Goal: Download file/media

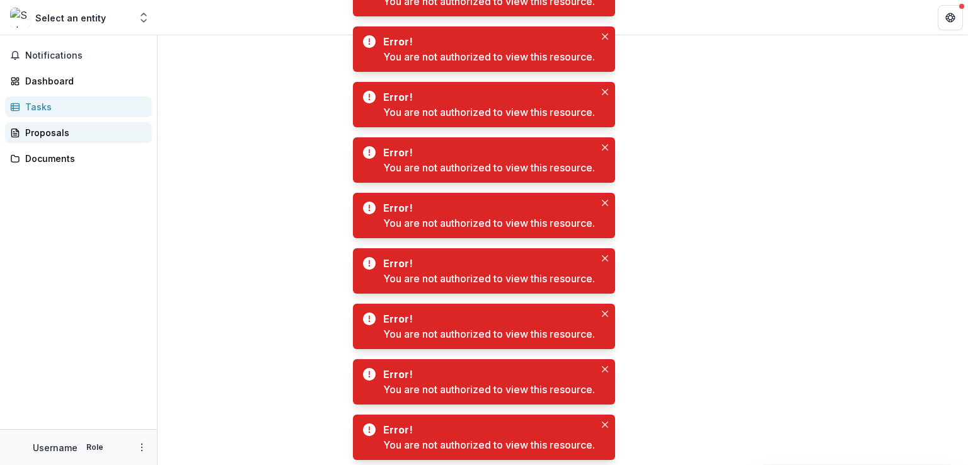
click at [61, 123] on link "Proposals" at bounding box center [78, 132] width 147 height 21
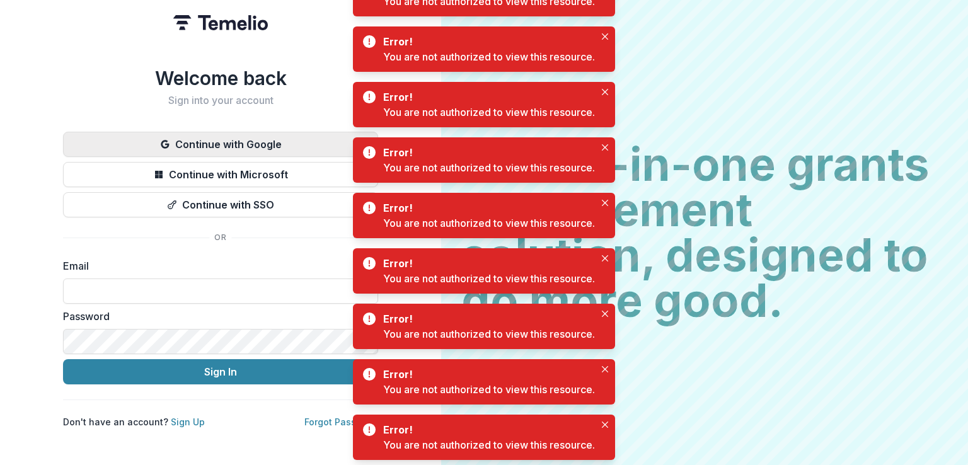
click at [174, 142] on button "Continue with Google" at bounding box center [220, 144] width 315 height 25
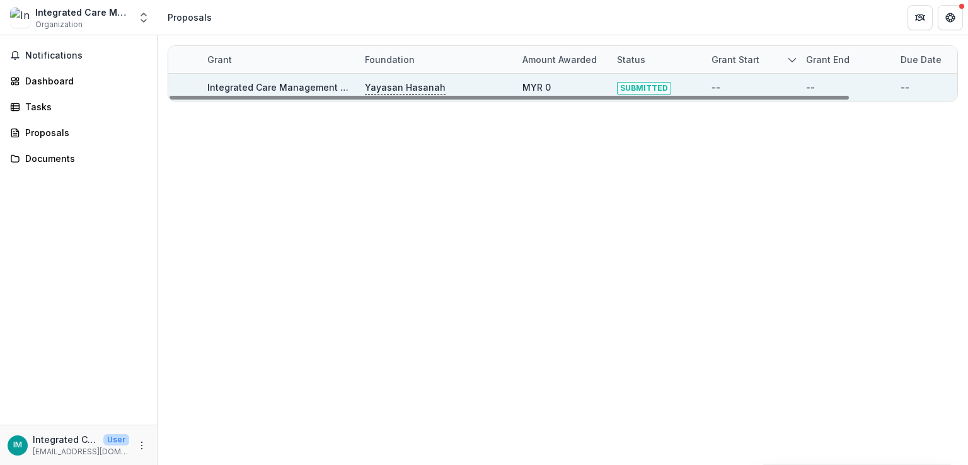
click at [409, 89] on p "Yayasan Hasanah" at bounding box center [405, 88] width 81 height 14
click at [275, 89] on link "Integrated Care Management Sdn Bhd - 2025 - HSEF2025 - SCENIC" at bounding box center [355, 87] width 297 height 11
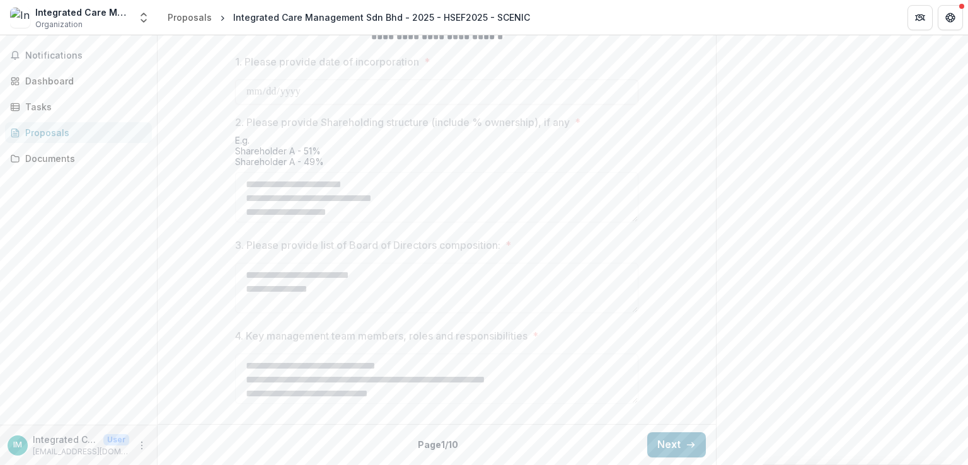
scroll to position [615, 0]
click at [653, 438] on button "Next" at bounding box center [676, 444] width 59 height 25
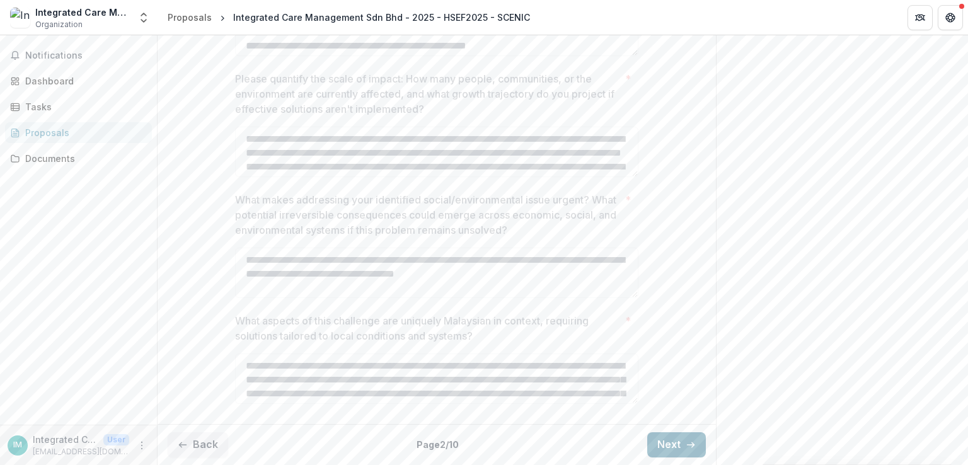
scroll to position [571, 0]
click at [42, 159] on div "Documents" at bounding box center [83, 158] width 117 height 13
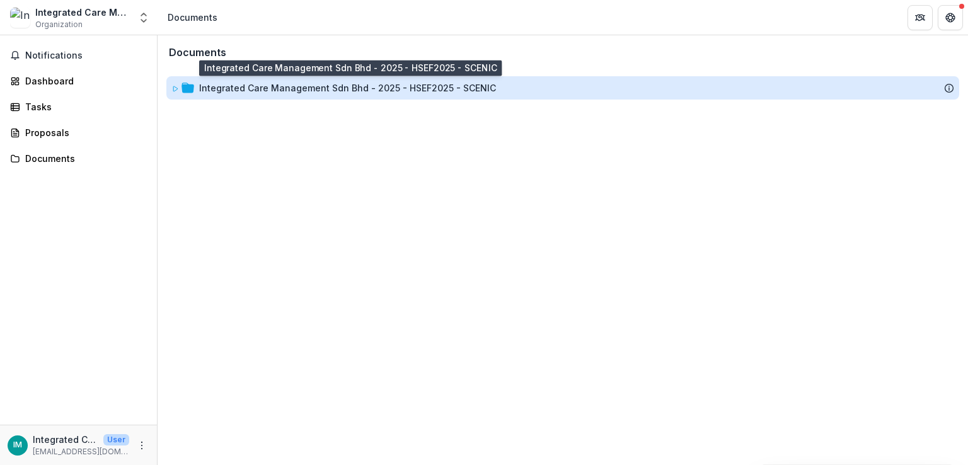
click at [391, 84] on div "Integrated Care Management Sdn Bhd - 2025 - HSEF2025 - SCENIC" at bounding box center [347, 87] width 297 height 13
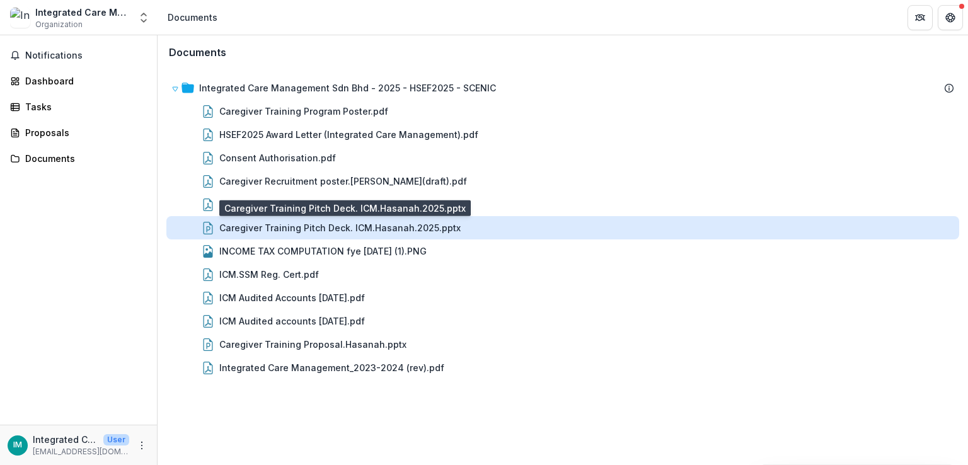
click at [417, 230] on div "Caregiver Training Pitch Deck. ICM.Hasanah.2025.pptx" at bounding box center [339, 227] width 241 height 13
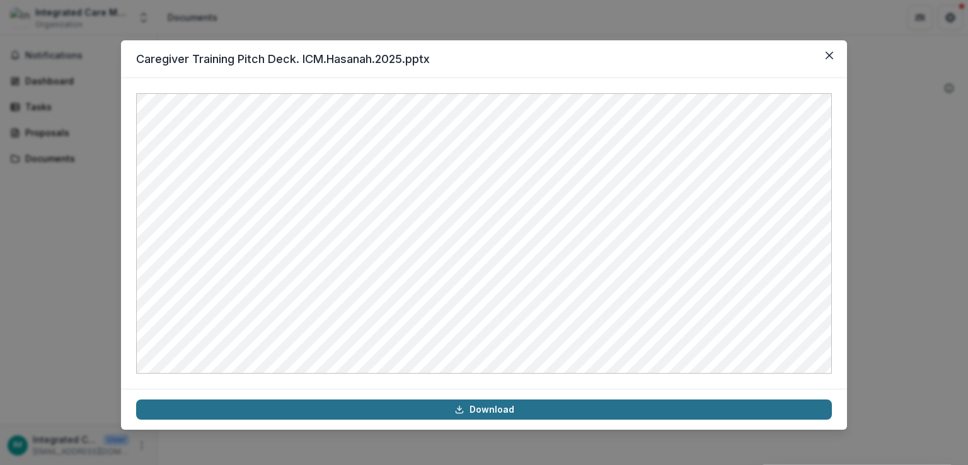
click at [506, 412] on link "Download" at bounding box center [484, 410] width 696 height 20
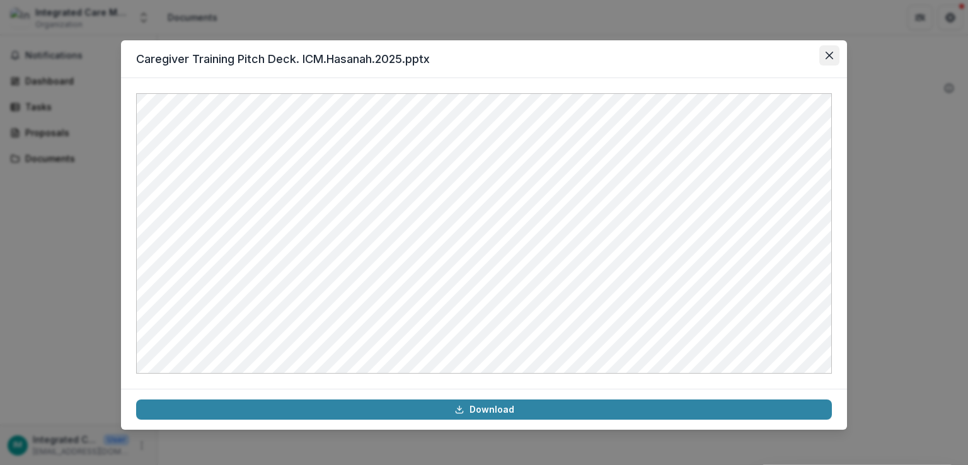
click at [822, 62] on button "Close" at bounding box center [829, 55] width 20 height 20
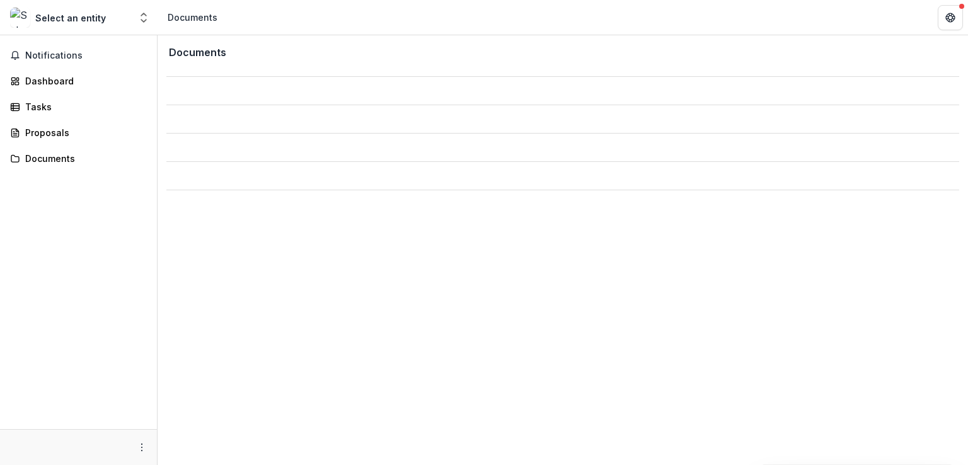
click at [38, 54] on span "Notifications" at bounding box center [86, 55] width 122 height 11
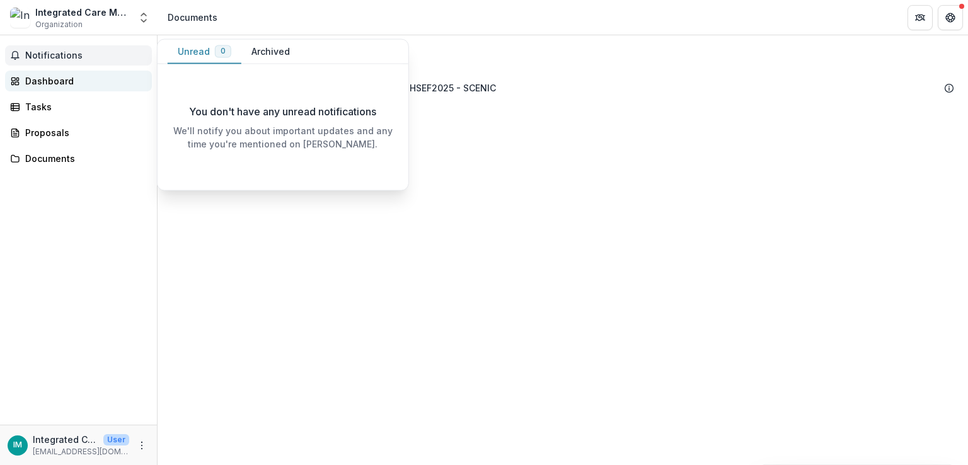
click at [62, 84] on div "Dashboard" at bounding box center [83, 80] width 117 height 13
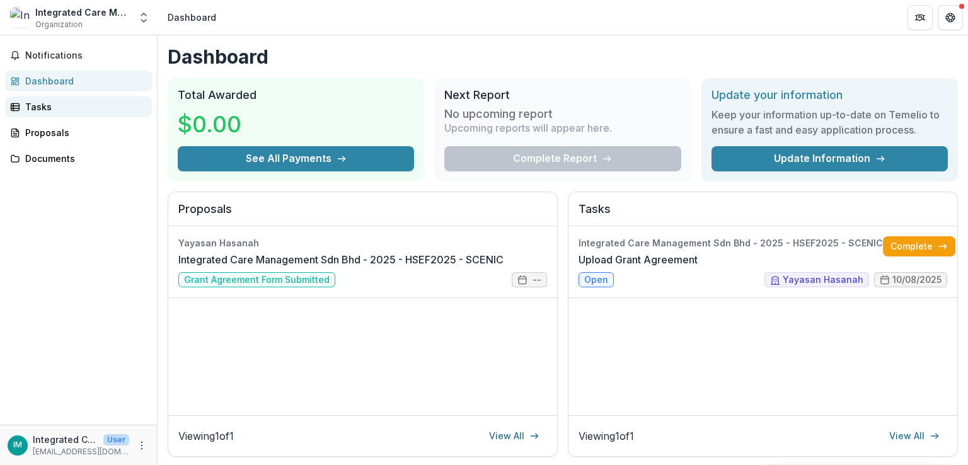
click at [57, 103] on div "Tasks" at bounding box center [83, 106] width 117 height 13
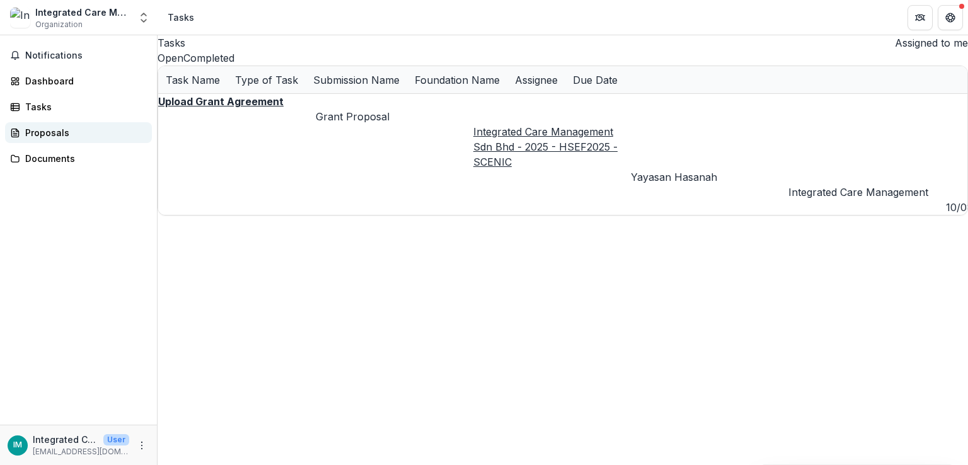
click at [35, 122] on link "Proposals" at bounding box center [78, 132] width 147 height 21
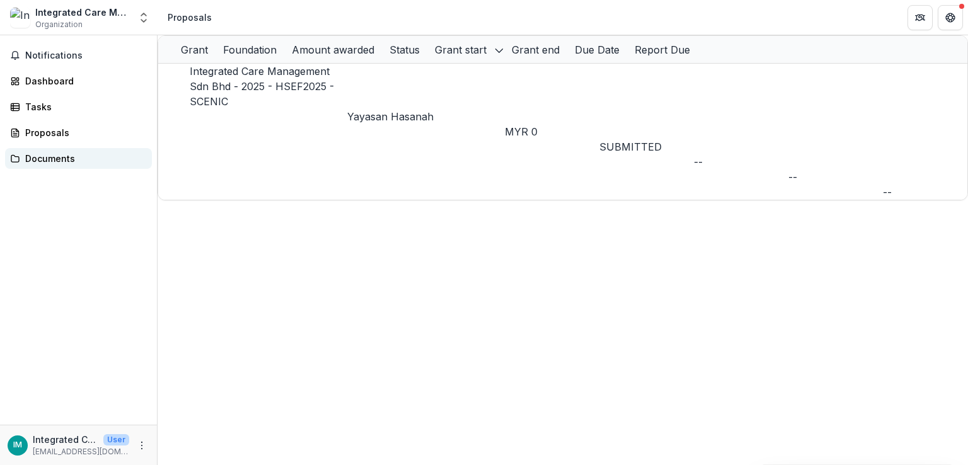
click at [35, 166] on link "Documents" at bounding box center [78, 158] width 147 height 21
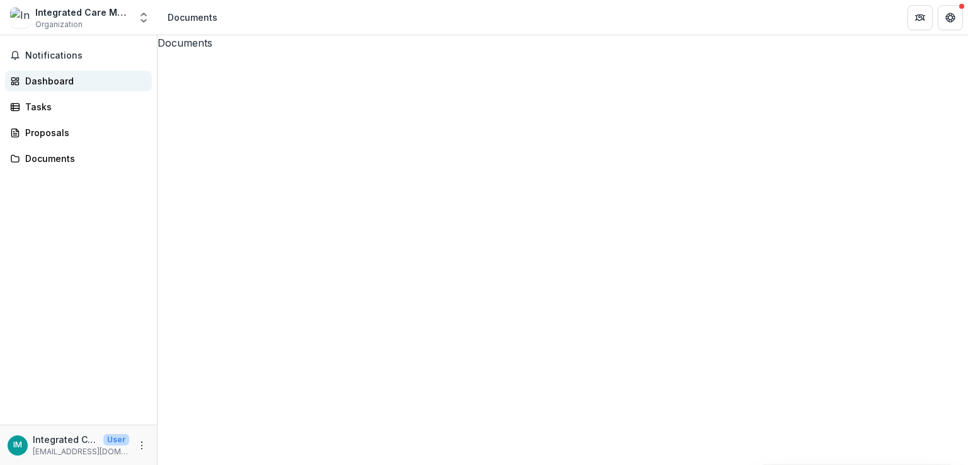
click at [48, 81] on div "Dashboard" at bounding box center [83, 80] width 117 height 13
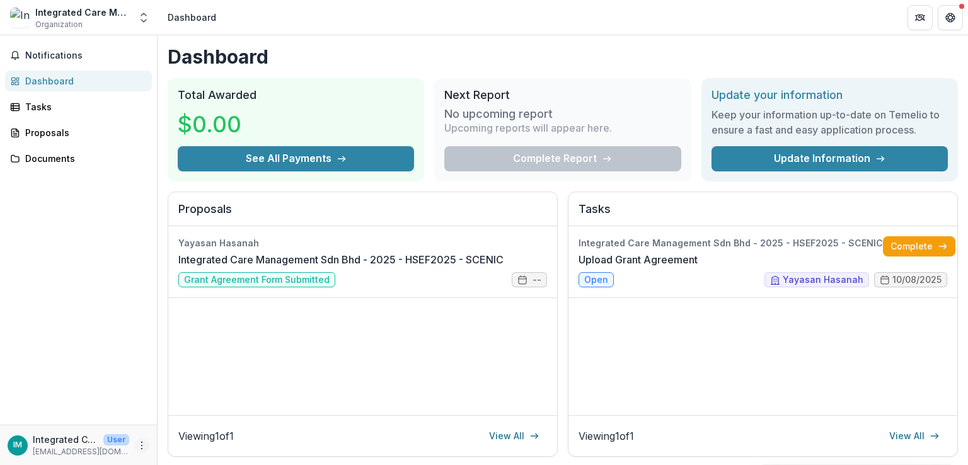
click at [135, 447] on button "More" at bounding box center [141, 445] width 15 height 15
click at [193, 438] on button "Logout" at bounding box center [225, 439] width 135 height 21
